Goal: Information Seeking & Learning: Understand process/instructions

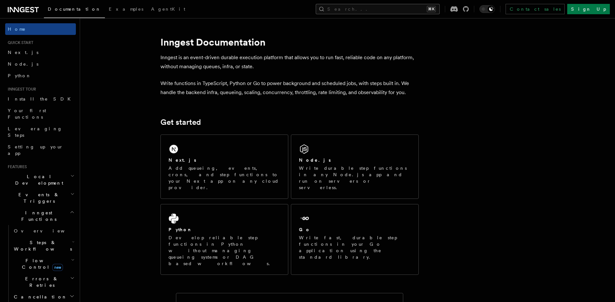
click at [390, 13] on button "Search... ⌘K" at bounding box center [378, 9] width 124 height 10
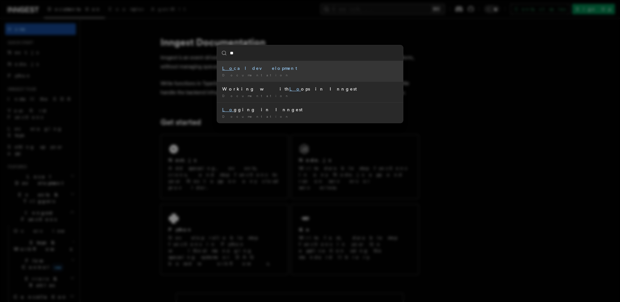
type input "***"
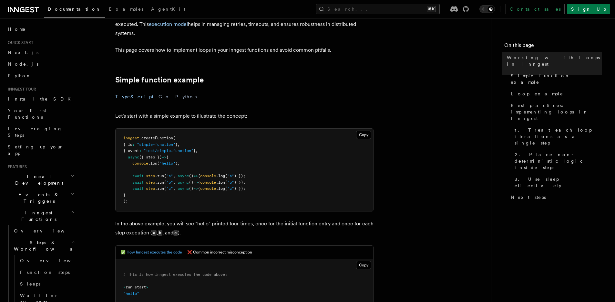
scroll to position [77, 0]
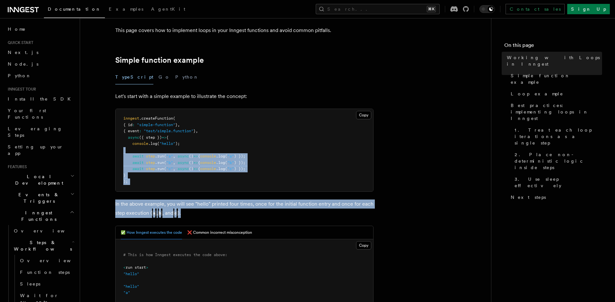
drag, startPoint x: 319, startPoint y: 215, endPoint x: 269, endPoint y: 126, distance: 102.3
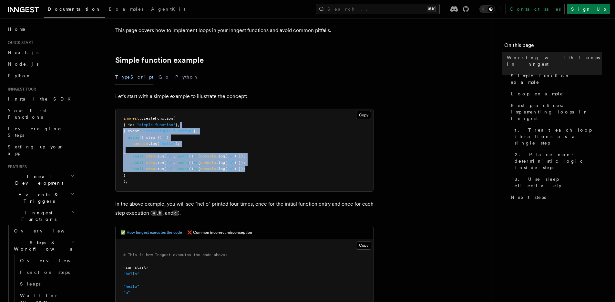
drag, startPoint x: 285, startPoint y: 170, endPoint x: 308, endPoint y: 236, distance: 69.7
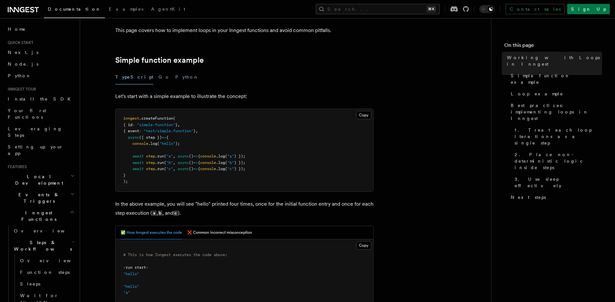
click at [288, 119] on pre "inngest .createFunction ( { id : "simple-function" } , { event : "test/simple.f…" at bounding box center [245, 150] width 258 height 82
click at [287, 93] on p "Let's start with a simple example to illustrate the concept:" at bounding box center [244, 96] width 258 height 9
drag, startPoint x: 288, startPoint y: 192, endPoint x: 295, endPoint y: 207, distance: 16.6
drag, startPoint x: 286, startPoint y: 164, endPoint x: 277, endPoint y: 85, distance: 79.9
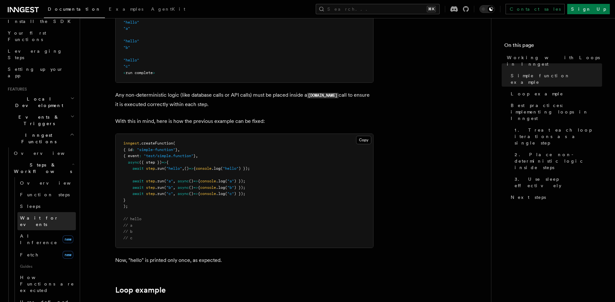
click at [56, 212] on link "Wait for events" at bounding box center [46, 221] width 58 height 18
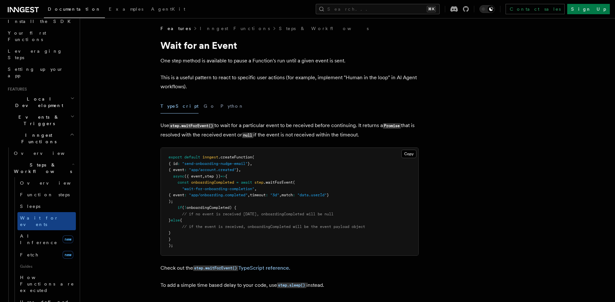
scroll to position [39, 0]
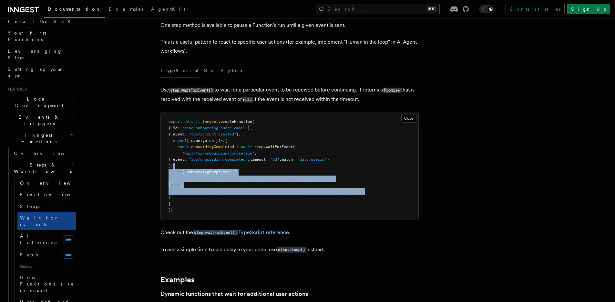
drag, startPoint x: 355, startPoint y: 186, endPoint x: 219, endPoint y: 111, distance: 155.6
click at [228, 119] on pre "export default inngest .createFunction ( { id : "send-onboarding-nudge-email" }…" at bounding box center [290, 165] width 258 height 107
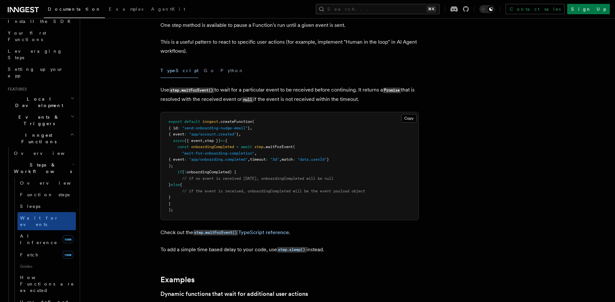
click at [33, 233] on span "AI Inference" at bounding box center [38, 239] width 37 height 12
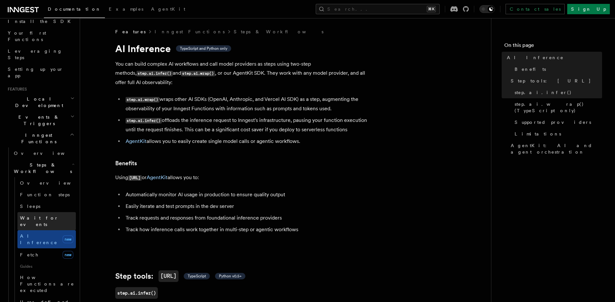
click at [36, 215] on span "Wait for events" at bounding box center [39, 221] width 38 height 12
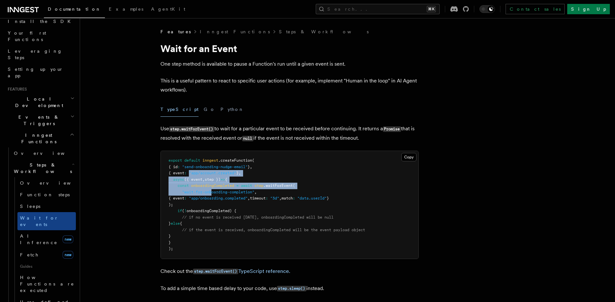
drag, startPoint x: 195, startPoint y: 172, endPoint x: 242, endPoint y: 223, distance: 69.4
click at [232, 215] on pre "export default inngest .createFunction ( { id : "send-onboarding-nudge-email" }…" at bounding box center [290, 204] width 258 height 107
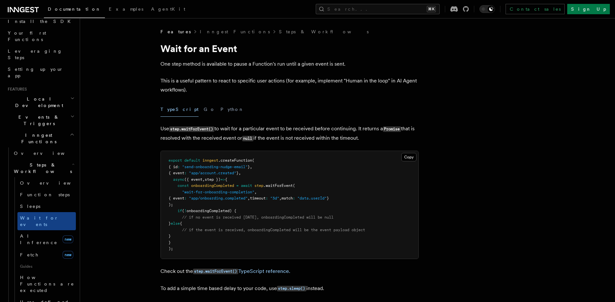
drag, startPoint x: 256, startPoint y: 222, endPoint x: 259, endPoint y: 222, distance: 3.6
click at [256, 222] on pre "export default inngest .createFunction ( { id : "send-onboarding-nudge-email" }…" at bounding box center [290, 204] width 258 height 107
drag, startPoint x: 271, startPoint y: 214, endPoint x: 273, endPoint y: 176, distance: 37.9
click at [269, 199] on code "export default inngest .createFunction ( { id : "send-onboarding-nudge-email" }…" at bounding box center [267, 204] width 197 height 93
click at [275, 173] on pre "export default inngest .createFunction ( { id : "send-onboarding-nudge-email" }…" at bounding box center [290, 204] width 258 height 107
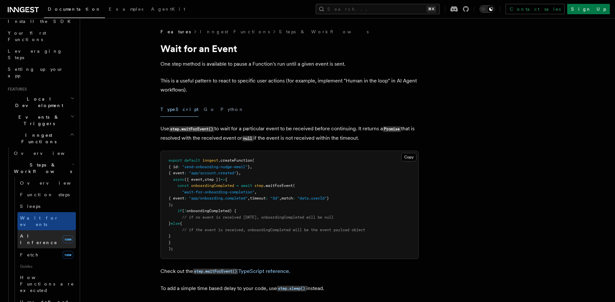
click at [37, 230] on link "AI Inference new" at bounding box center [46, 239] width 58 height 18
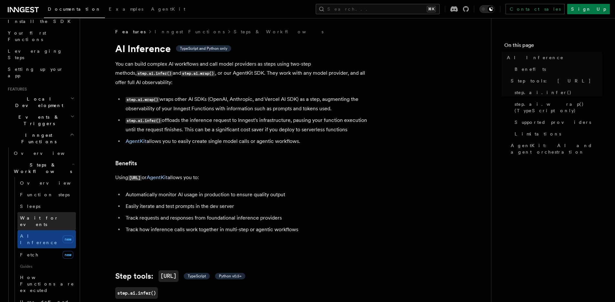
click at [40, 212] on link "Wait for events" at bounding box center [46, 221] width 58 height 18
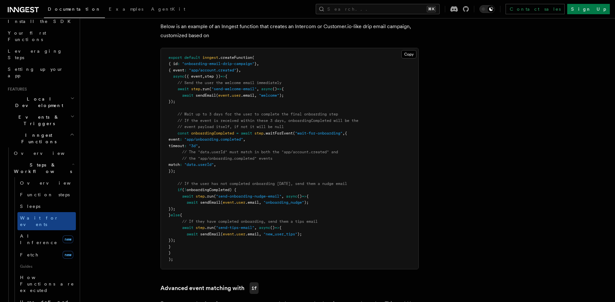
scroll to position [310, 0]
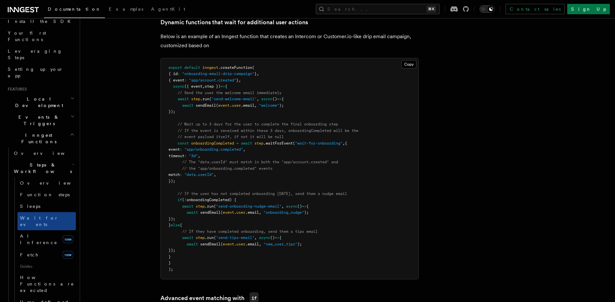
click at [279, 150] on pre "export default inngest .createFunction ( { id : "onboarding-email-drip-campaign…" at bounding box center [290, 168] width 258 height 221
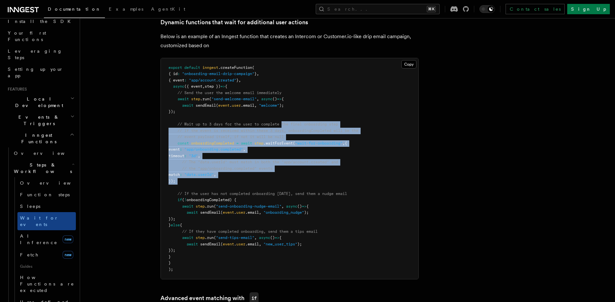
drag, startPoint x: 284, startPoint y: 126, endPoint x: 306, endPoint y: 191, distance: 68.9
click at [304, 187] on pre "export default inngest .createFunction ( { id : "onboarding-email-drip-campaign…" at bounding box center [290, 168] width 258 height 221
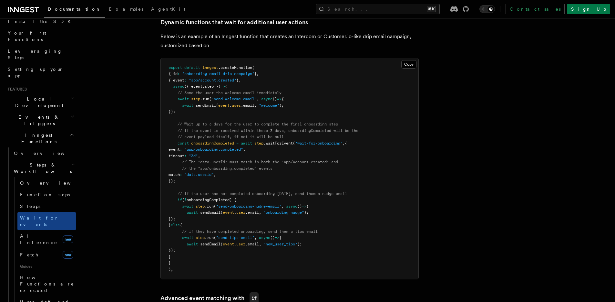
drag, startPoint x: 309, startPoint y: 195, endPoint x: 310, endPoint y: 191, distance: 3.6
click at [309, 195] on span "// If the user has not completed onboarding [DATE], send them a nudge email" at bounding box center [262, 193] width 169 height 5
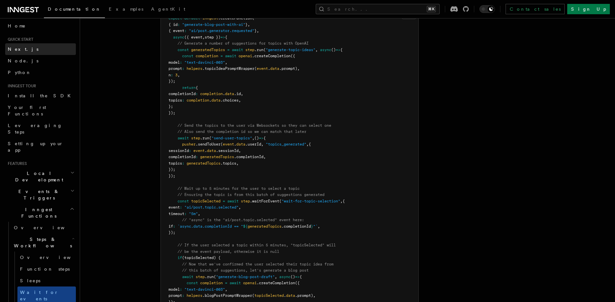
scroll to position [0, 0]
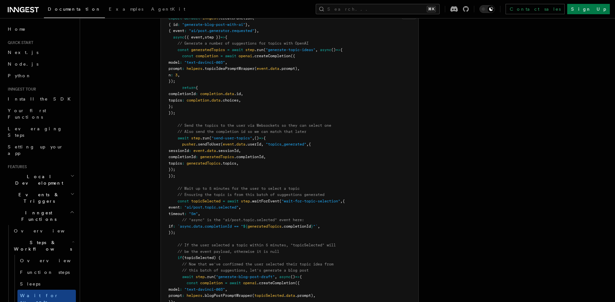
click at [65, 207] on h2 "Inngest Functions" at bounding box center [40, 216] width 71 height 18
